Goal: Task Accomplishment & Management: Complete application form

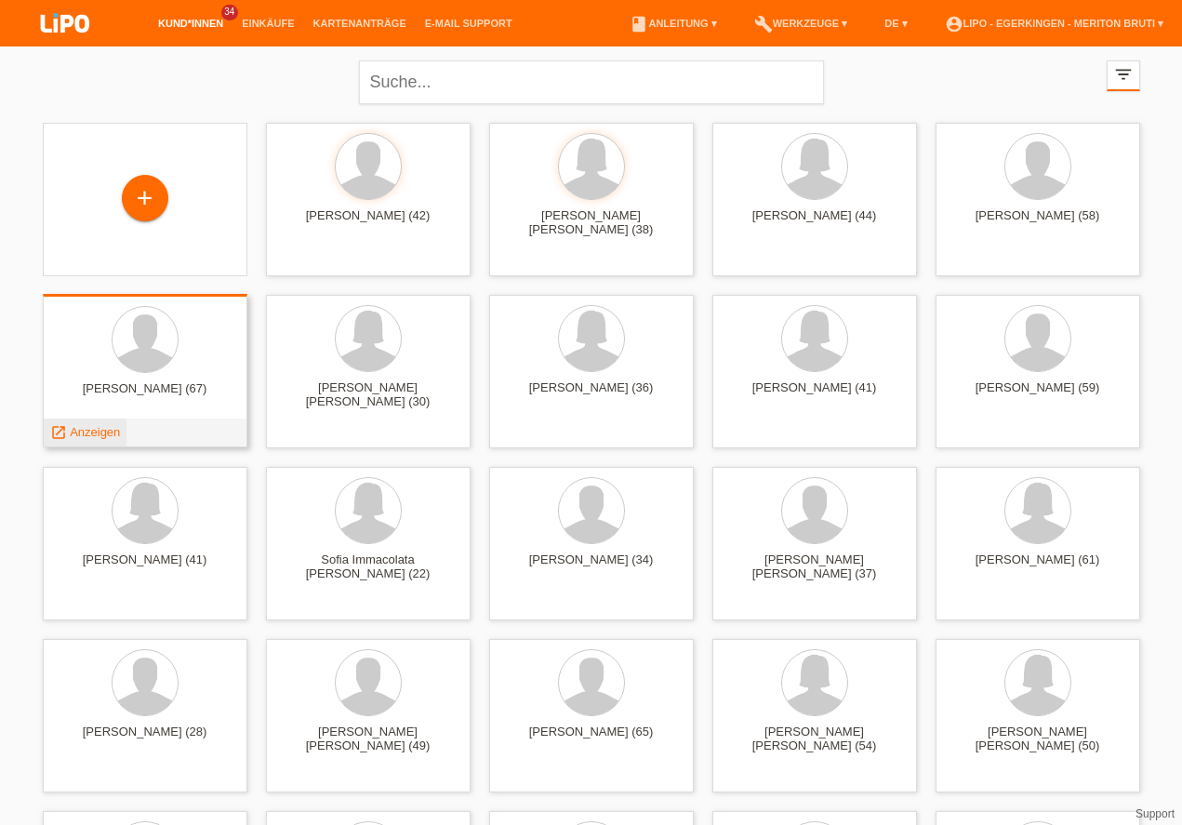
click at [80, 431] on span "Anzeigen" at bounding box center [95, 432] width 50 height 14
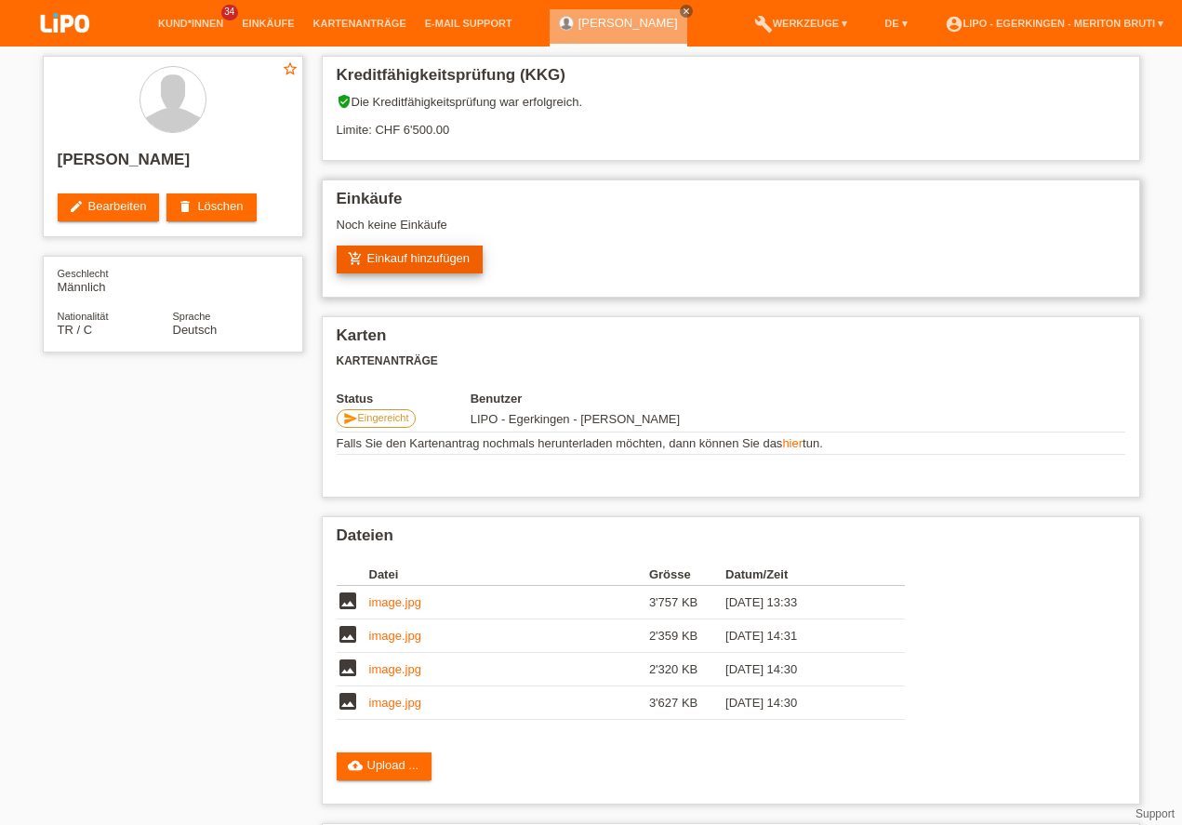
click at [445, 258] on link "add_shopping_cart Einkauf hinzufügen" at bounding box center [410, 259] width 147 height 28
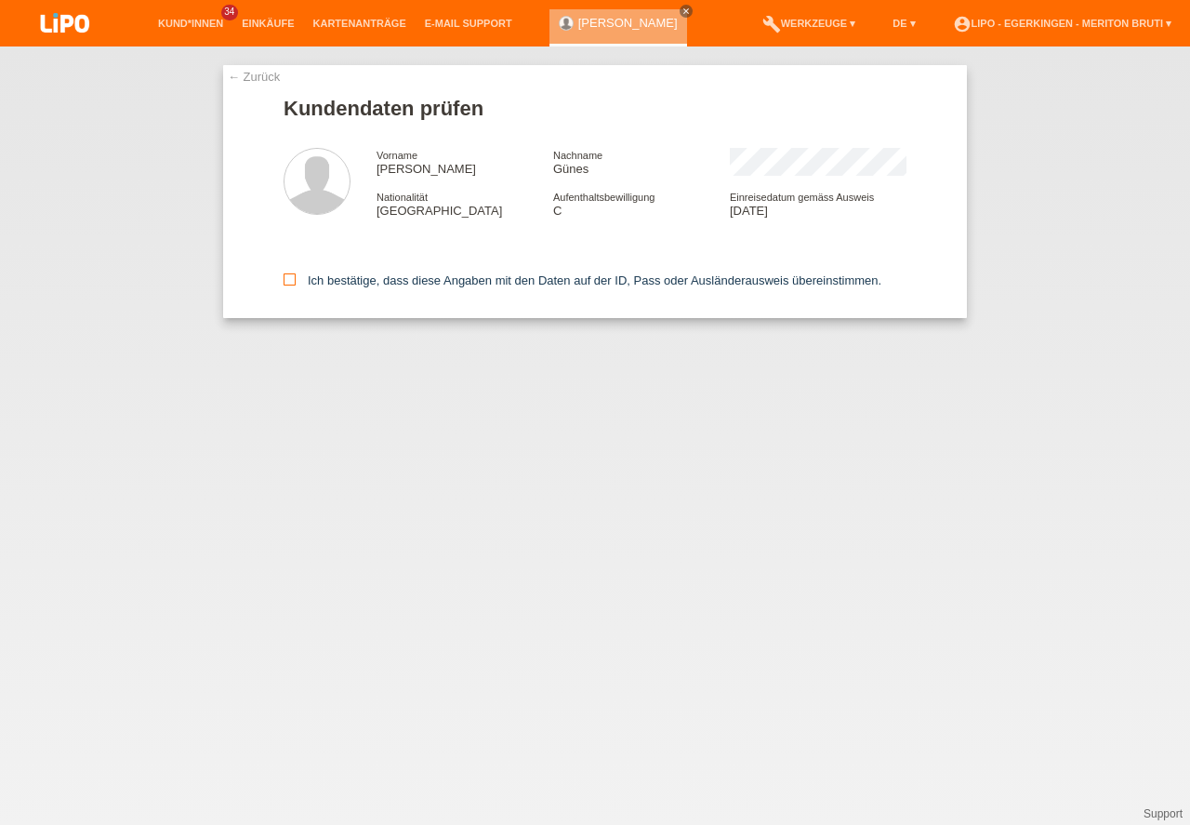
click at [291, 280] on icon at bounding box center [290, 279] width 12 height 12
click at [291, 280] on input "Ich bestätige, dass diese Angaben mit den Daten auf der ID, Pass oder Ausländer…" at bounding box center [290, 279] width 12 height 12
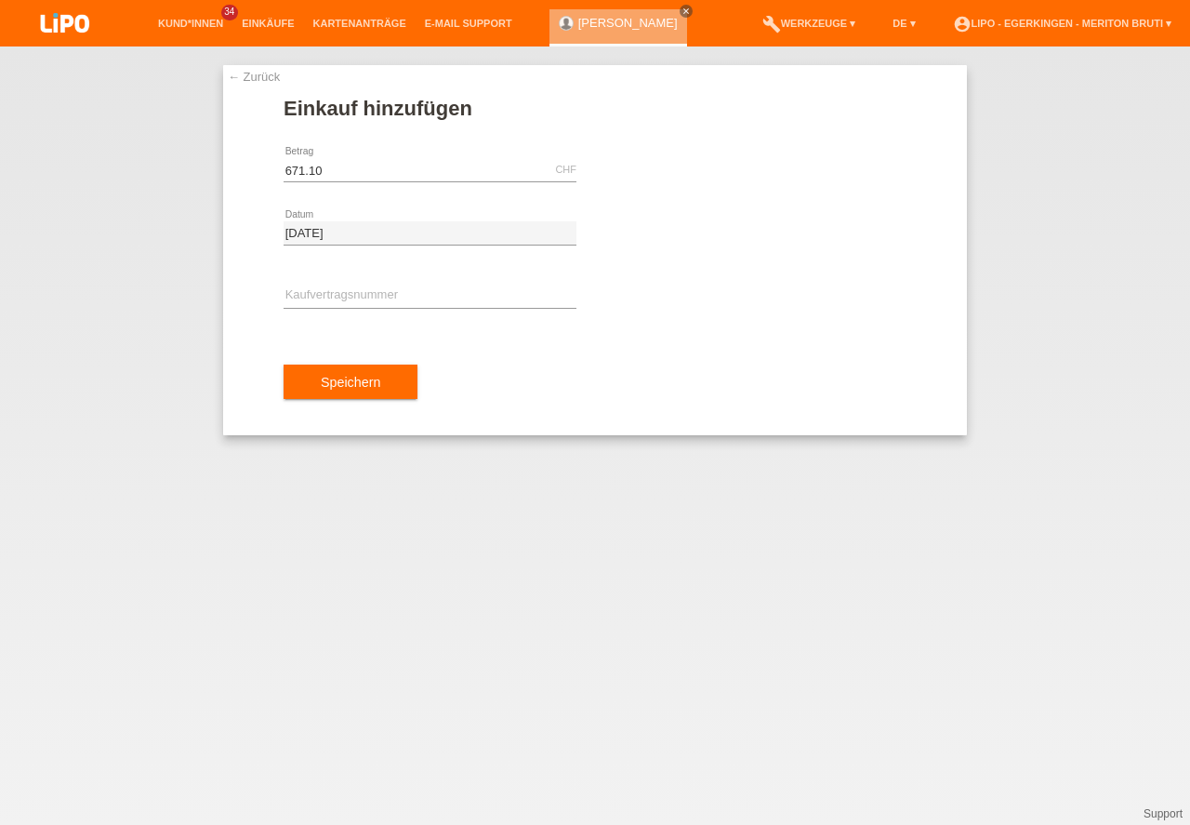
type input "671.10"
click at [381, 296] on input "text" at bounding box center [430, 296] width 293 height 23
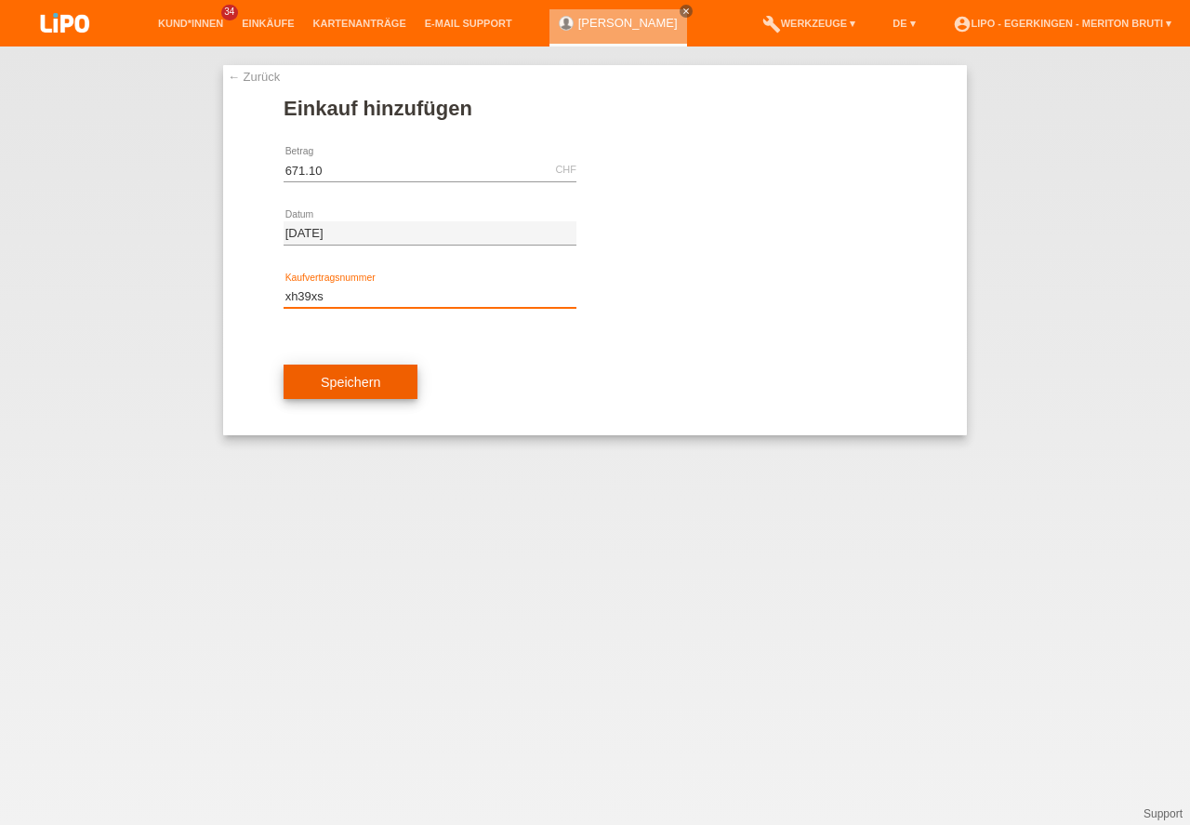
type input "xh39xs"
click at [338, 390] on button "Speichern" at bounding box center [351, 381] width 134 height 35
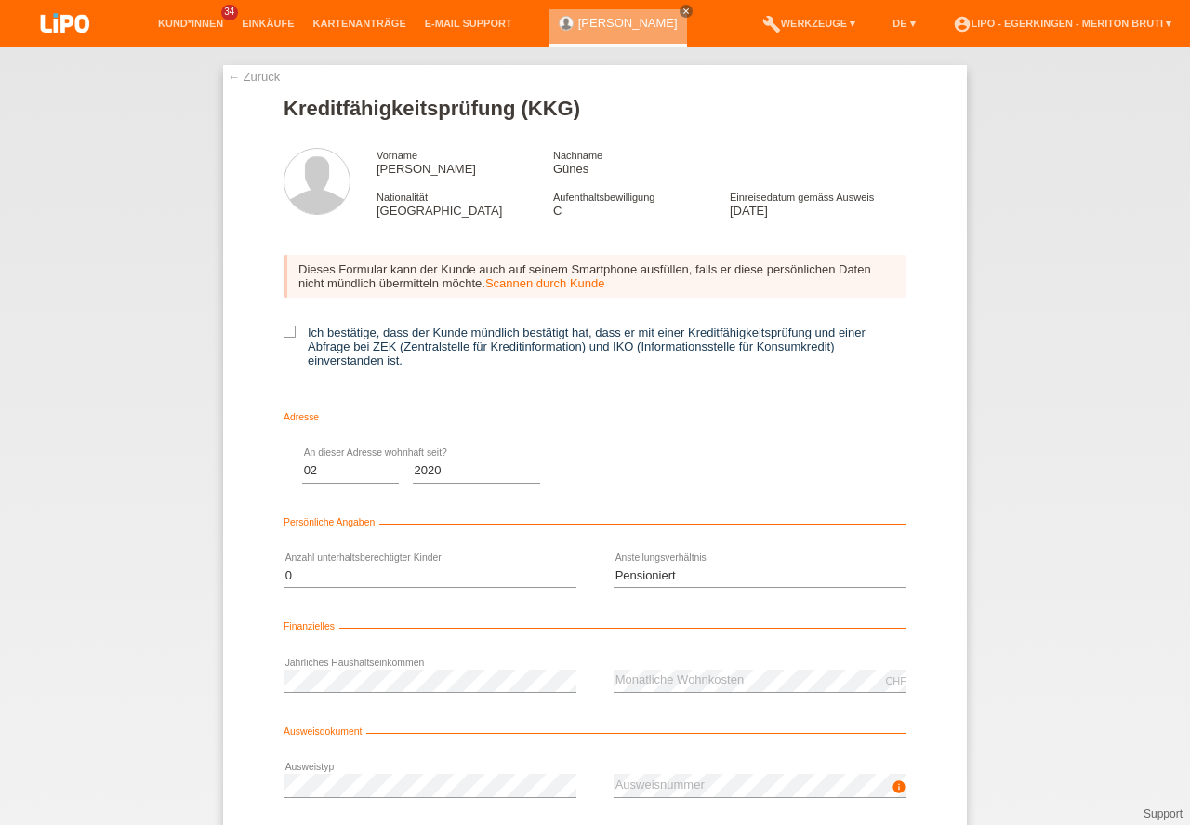
select select "02"
select select "2020"
select select "0"
select select "RETIRED"
drag, startPoint x: 288, startPoint y: 329, endPoint x: 414, endPoint y: 398, distance: 143.1
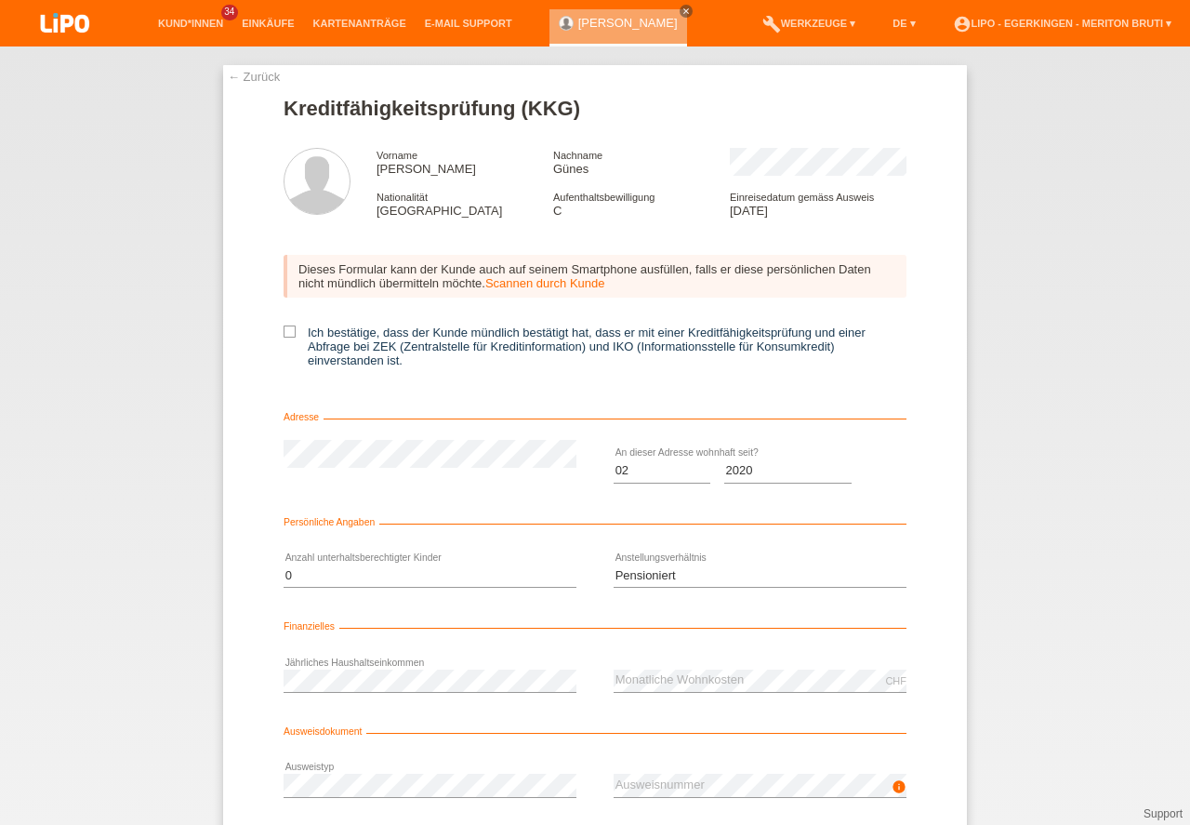
click at [285, 330] on icon at bounding box center [290, 331] width 12 height 12
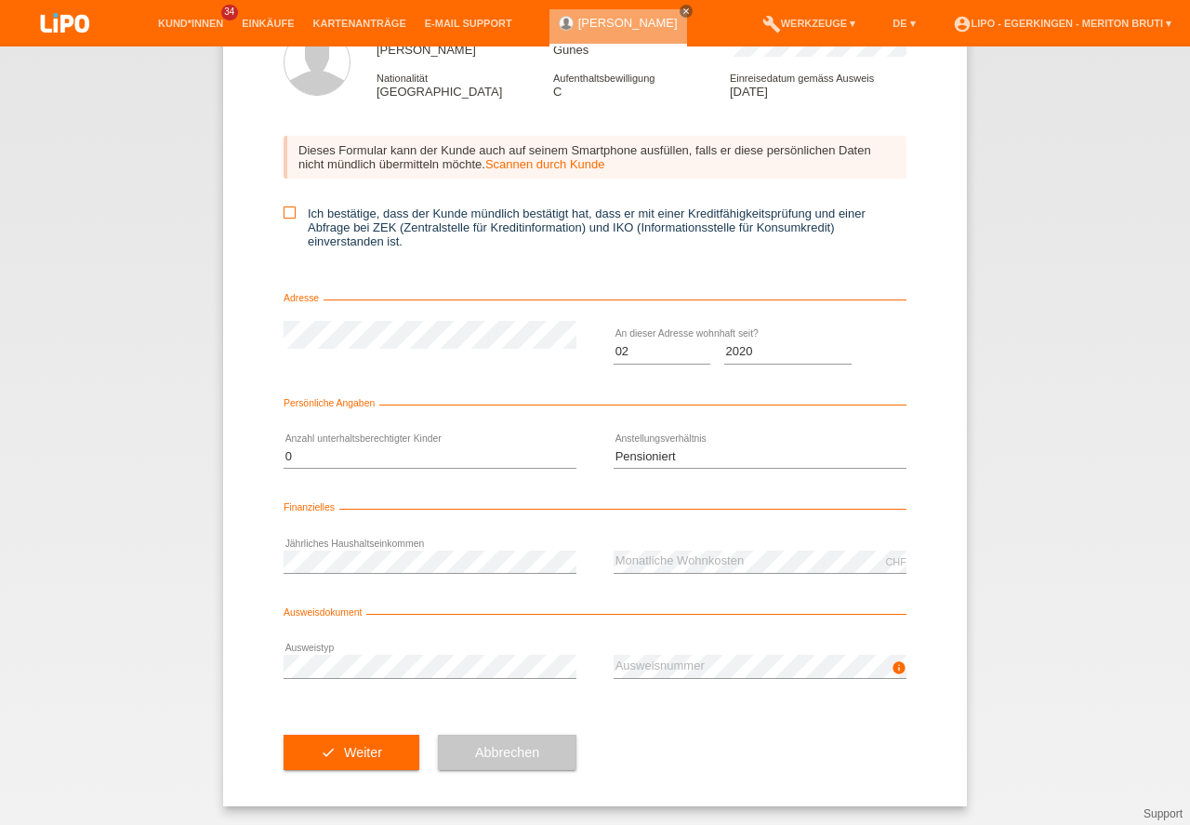
scroll to position [81, 0]
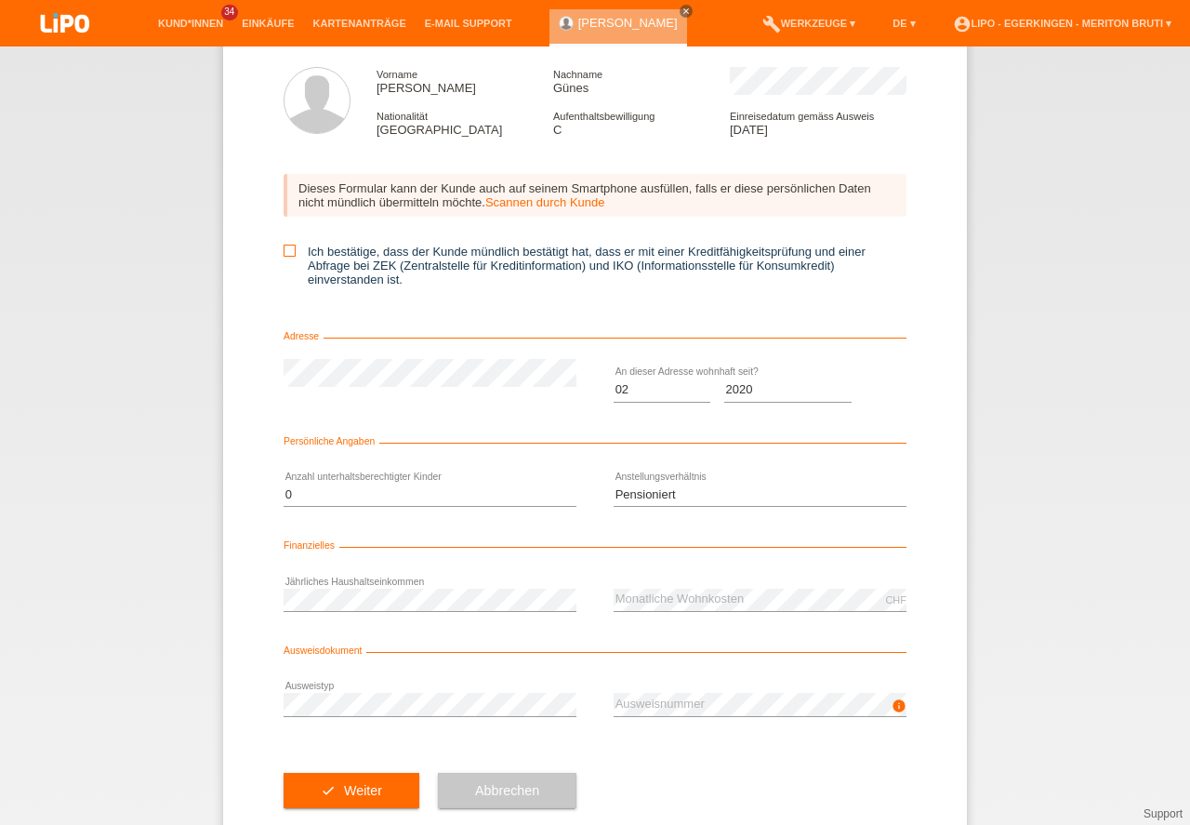
click at [288, 249] on icon at bounding box center [290, 251] width 12 height 12
click at [288, 249] on input "Ich bestätige, dass der Kunde mündlich bestätigt hat, dass er mit einer Kreditf…" at bounding box center [290, 251] width 12 height 12
checkbox input "true"
click at [330, 799] on button "check Weiter" at bounding box center [352, 790] width 136 height 35
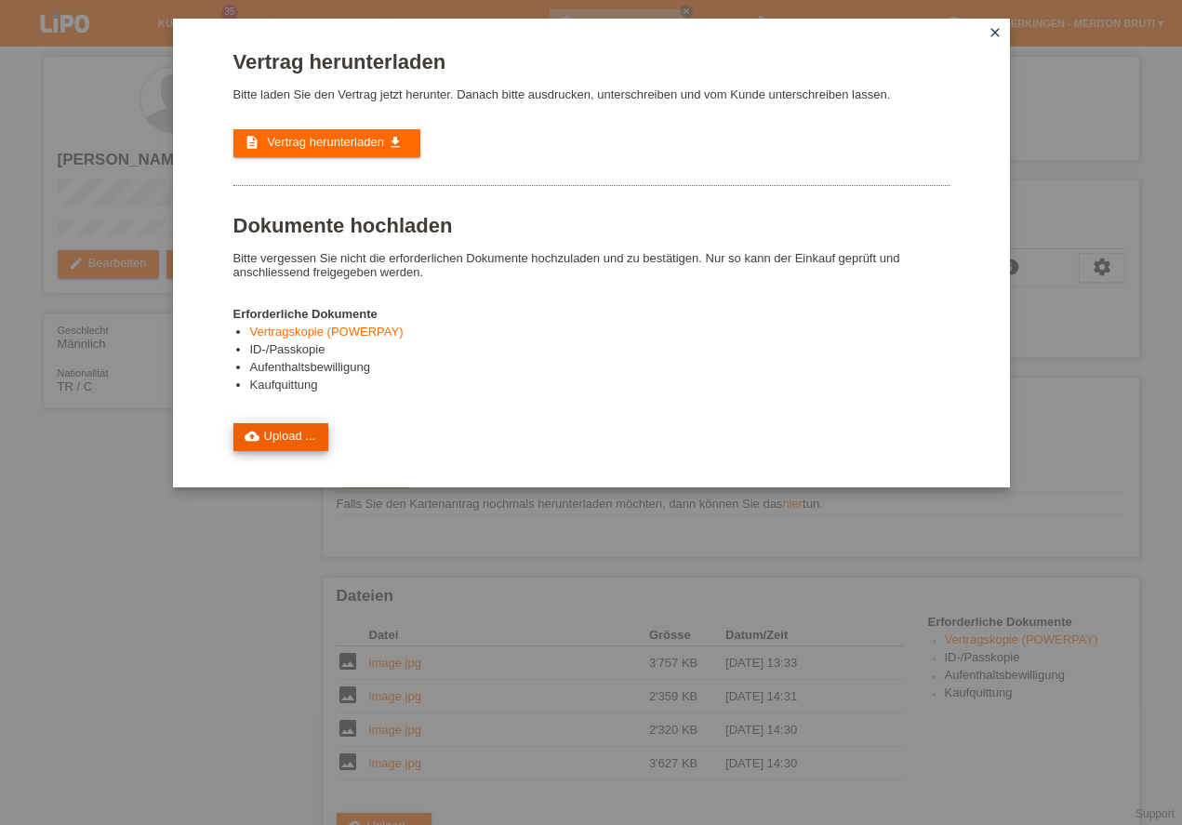
click at [278, 446] on link "cloud_upload Upload ..." at bounding box center [281, 437] width 96 height 28
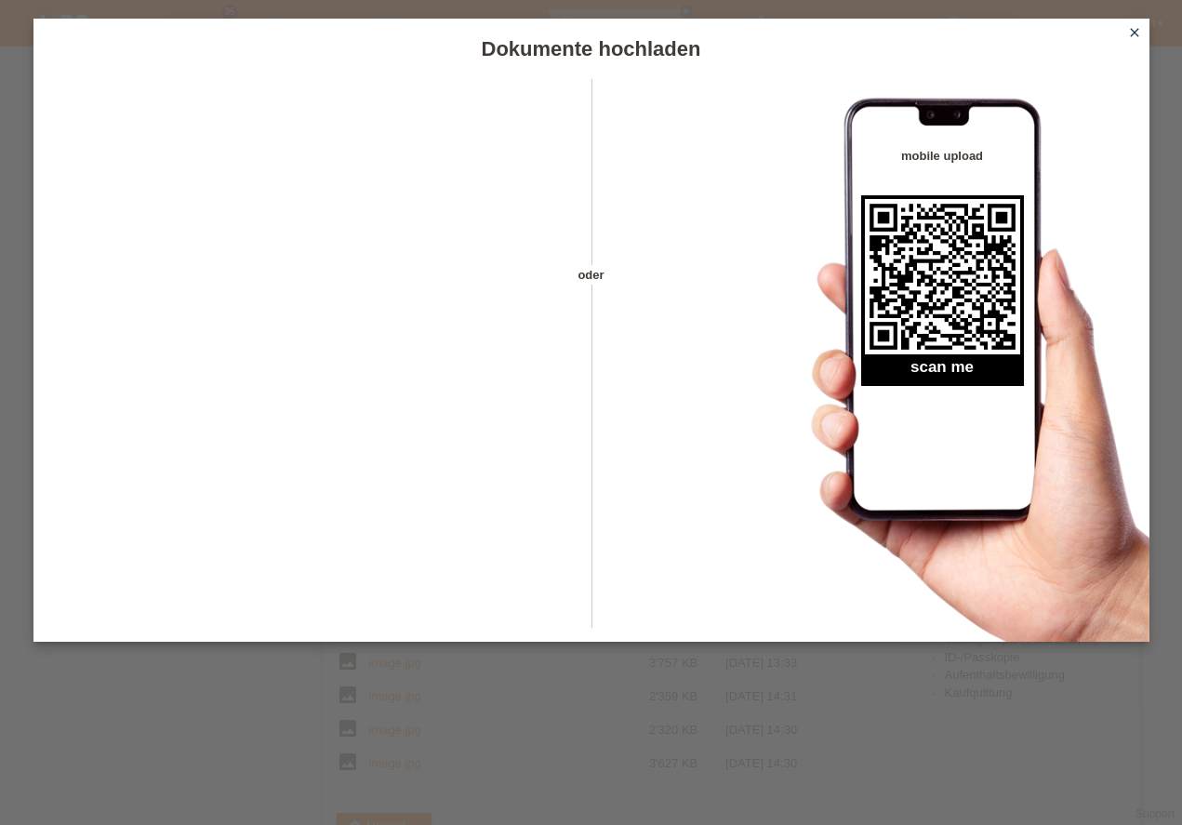
click at [1127, 34] on icon "close" at bounding box center [1134, 32] width 15 height 15
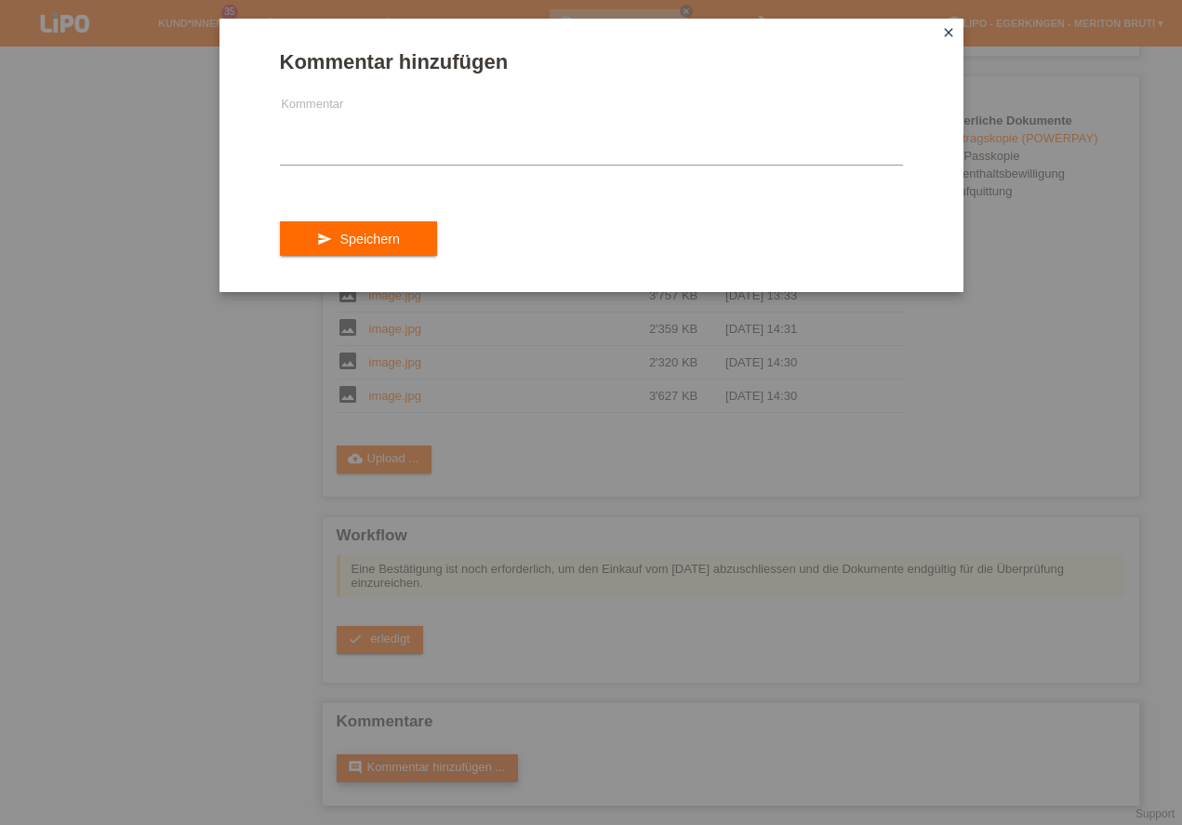
scroll to position [501, 0]
click at [946, 32] on icon "close" at bounding box center [948, 32] width 15 height 15
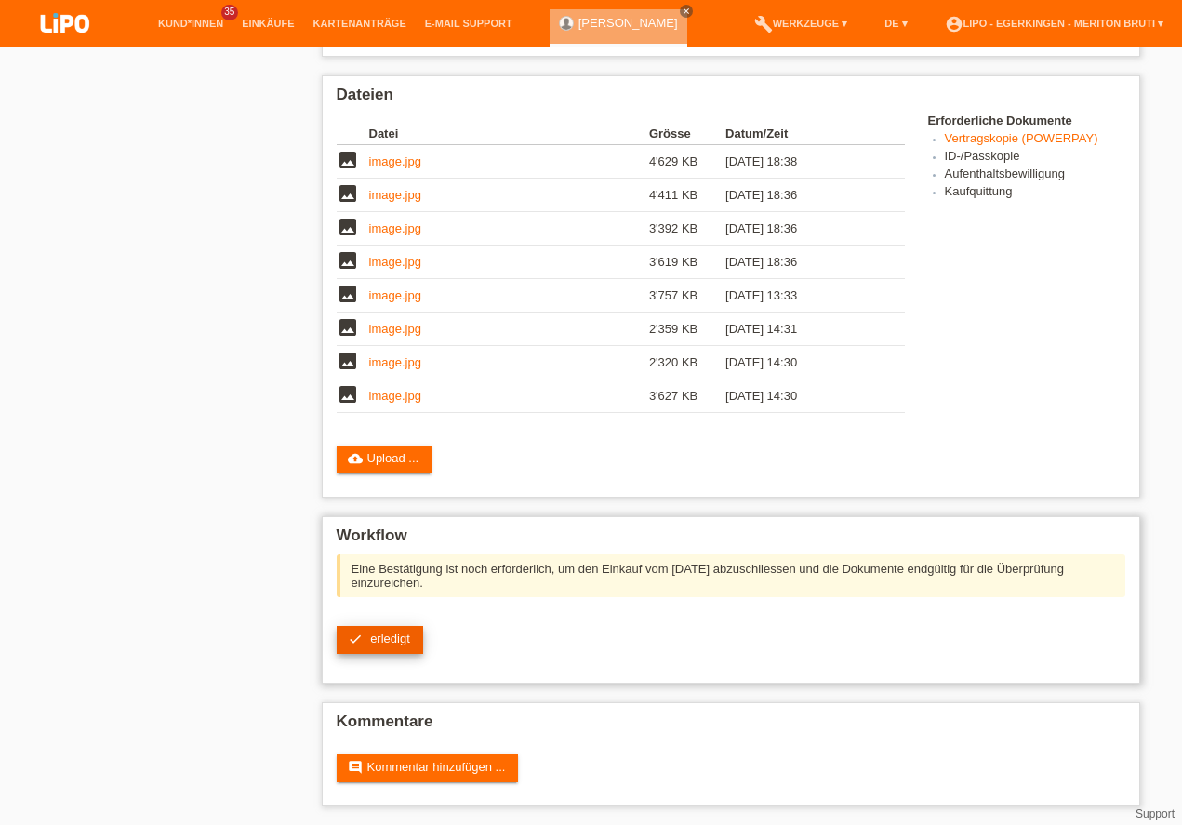
click at [402, 636] on span "erledigt" at bounding box center [390, 638] width 40 height 14
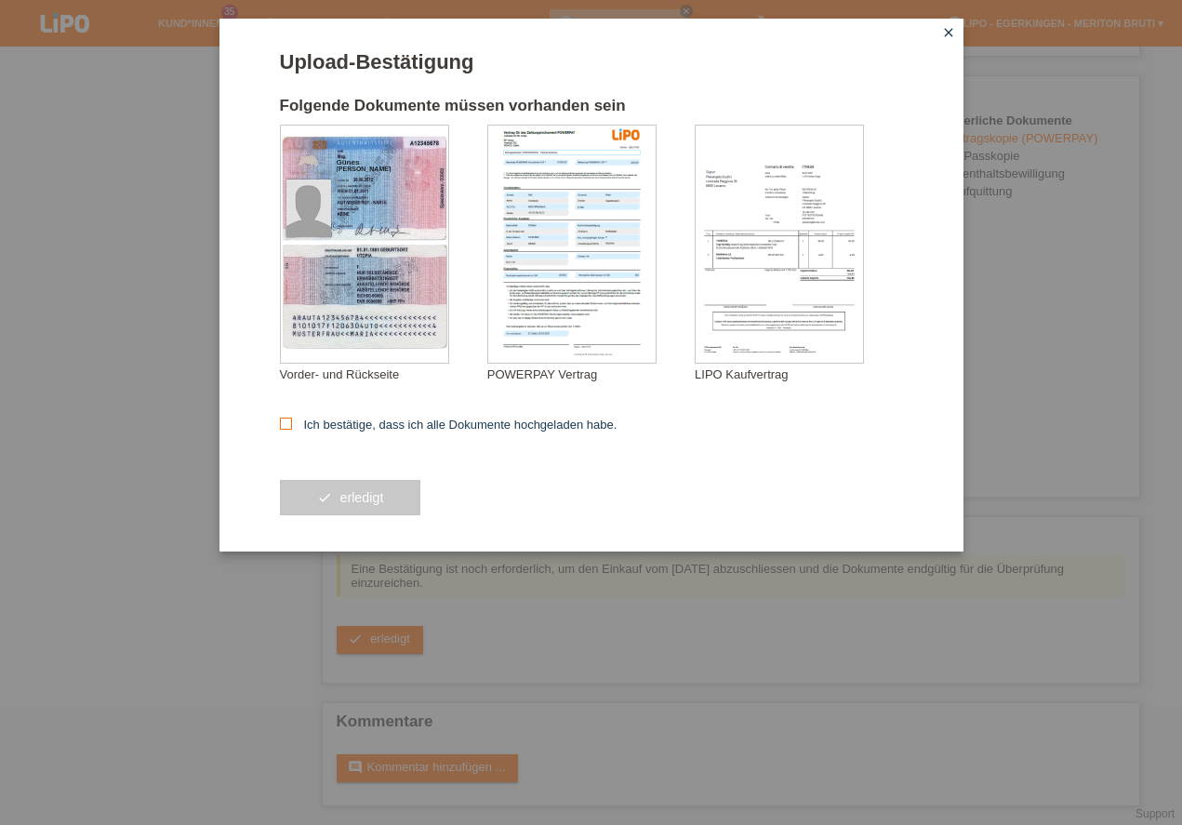
click at [298, 426] on label "Ich bestätige, dass ich alle Dokumente hochgeladen habe." at bounding box center [449, 424] width 338 height 14
click at [292, 426] on input "Ich bestätige, dass ich alle Dokumente hochgeladen habe." at bounding box center [286, 423] width 12 height 12
checkbox input "true"
click at [305, 482] on button "check erledigt" at bounding box center [350, 497] width 141 height 35
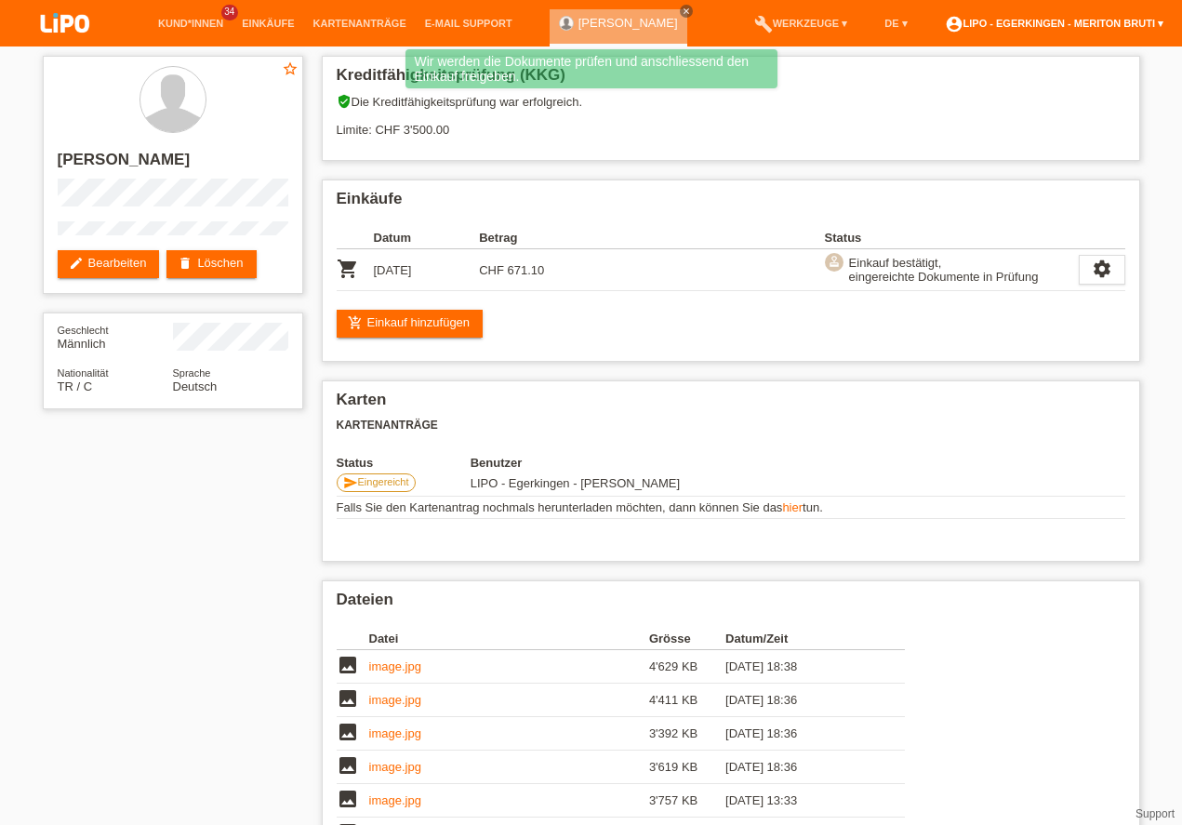
click at [1107, 20] on link "account_circle LIPO - Egerkingen - Meriton Bruti ▾" at bounding box center [1053, 23] width 237 height 11
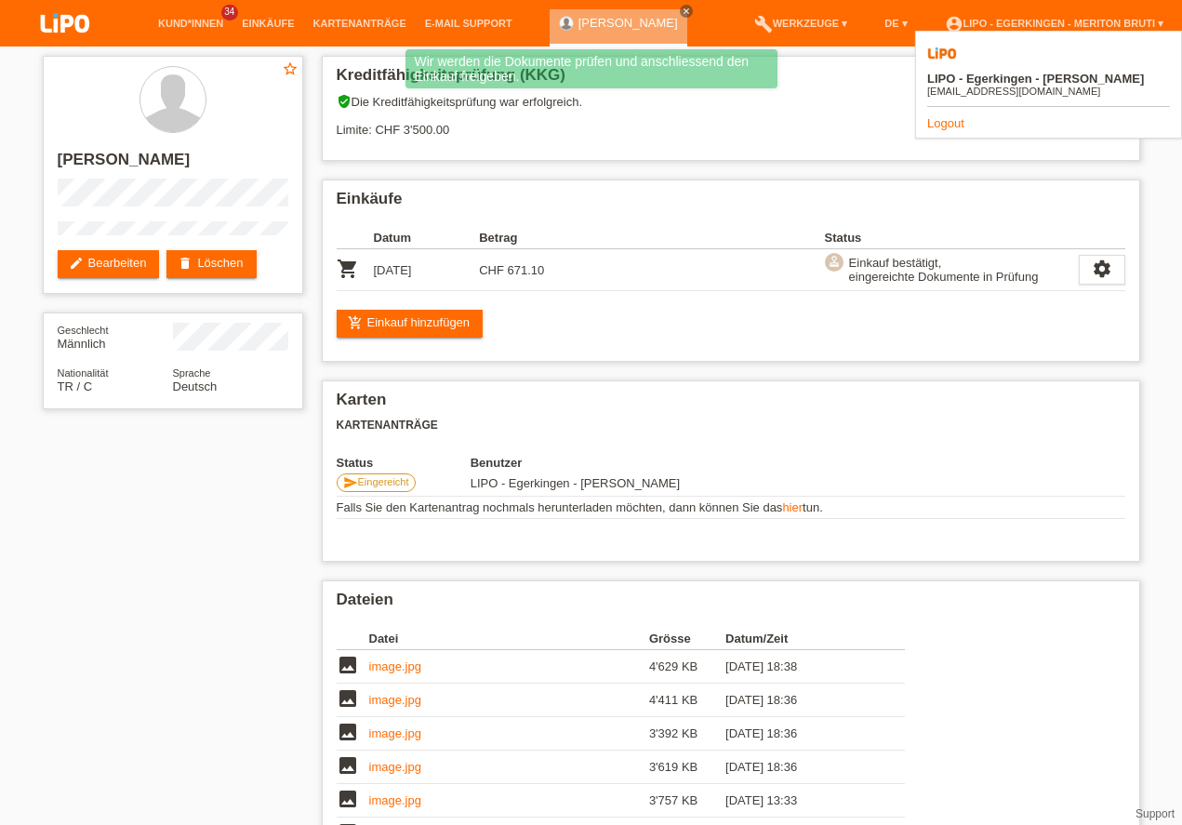
click at [943, 116] on link "Logout" at bounding box center [945, 123] width 37 height 14
